Goal: Find specific page/section: Find specific page/section

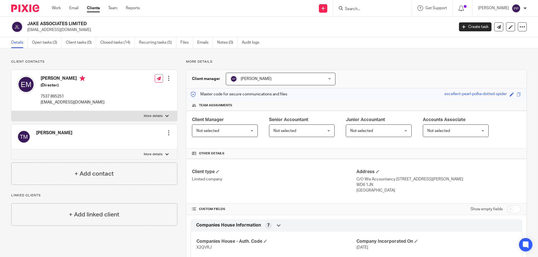
click at [360, 11] on input "Search" at bounding box center [369, 9] width 50 height 5
type input "timephasing"
click at [377, 24] on link at bounding box center [390, 24] width 95 height 13
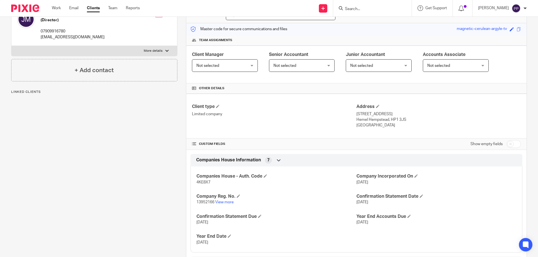
scroll to position [84, 0]
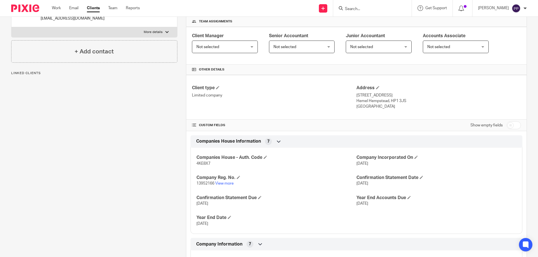
click at [232, 186] on p "13952166 View more" at bounding box center [276, 184] width 160 height 6
click at [231, 185] on link "View more" at bounding box center [224, 184] width 18 height 4
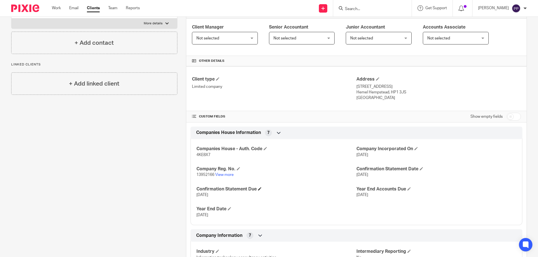
scroll to position [112, 0]
